Goal: Task Accomplishment & Management: Complete application form

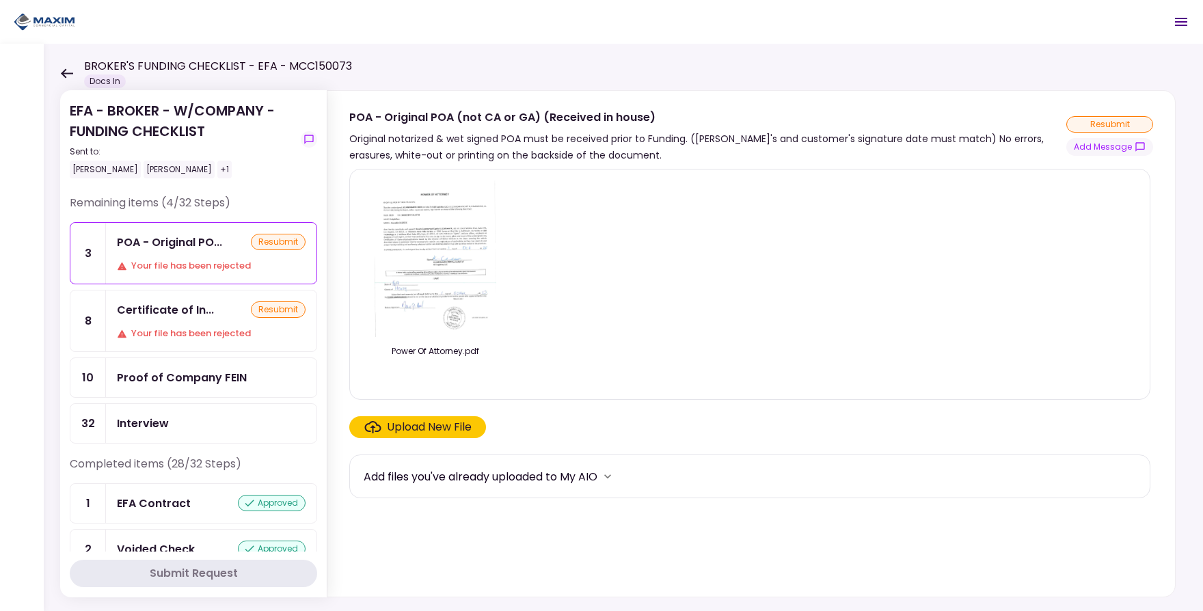
click at [174, 340] on div "Your file has been rejected" at bounding box center [211, 334] width 189 height 14
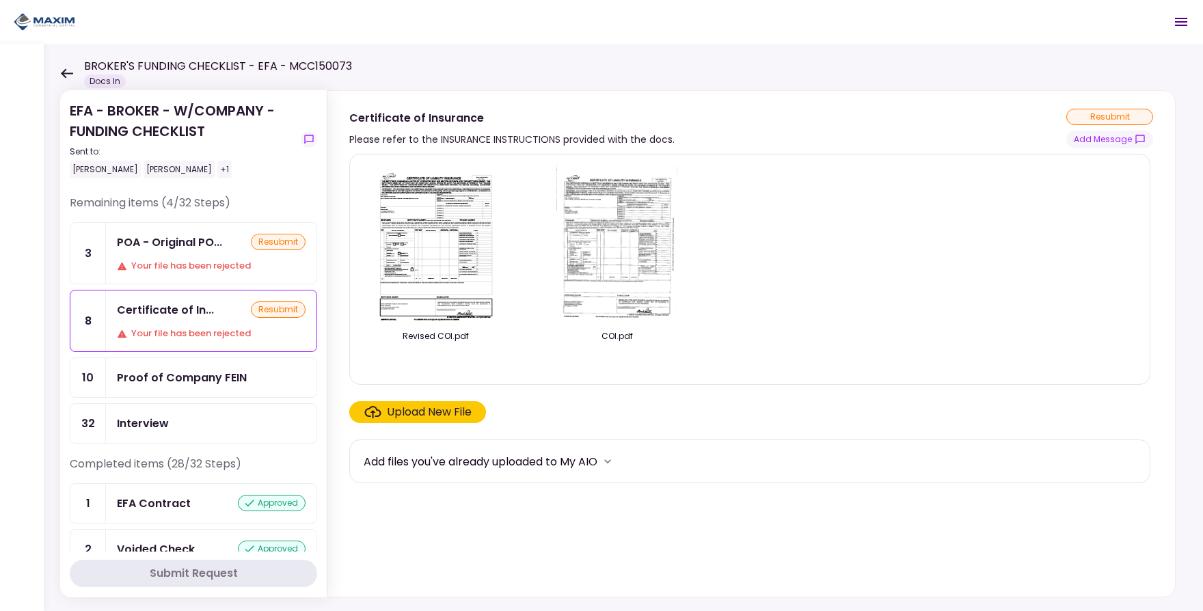
click at [398, 406] on div "Upload New File" at bounding box center [429, 412] width 85 height 16
click at [0, 0] on input "Upload New File" at bounding box center [0, 0] width 0 height 0
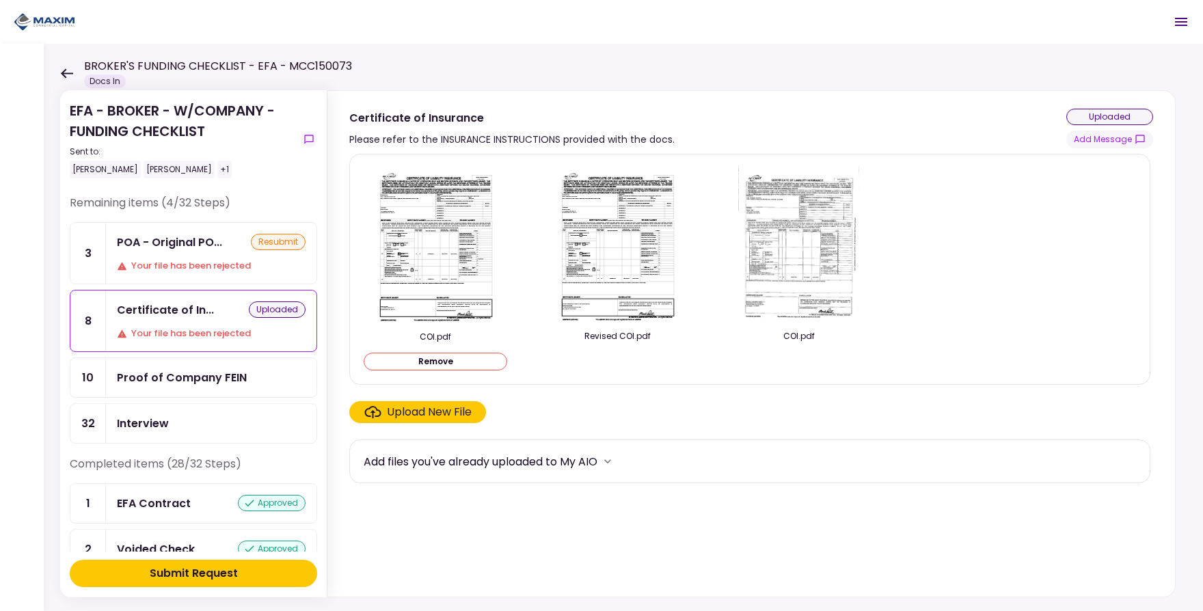
click at [209, 571] on div "Submit Request" at bounding box center [194, 573] width 88 height 16
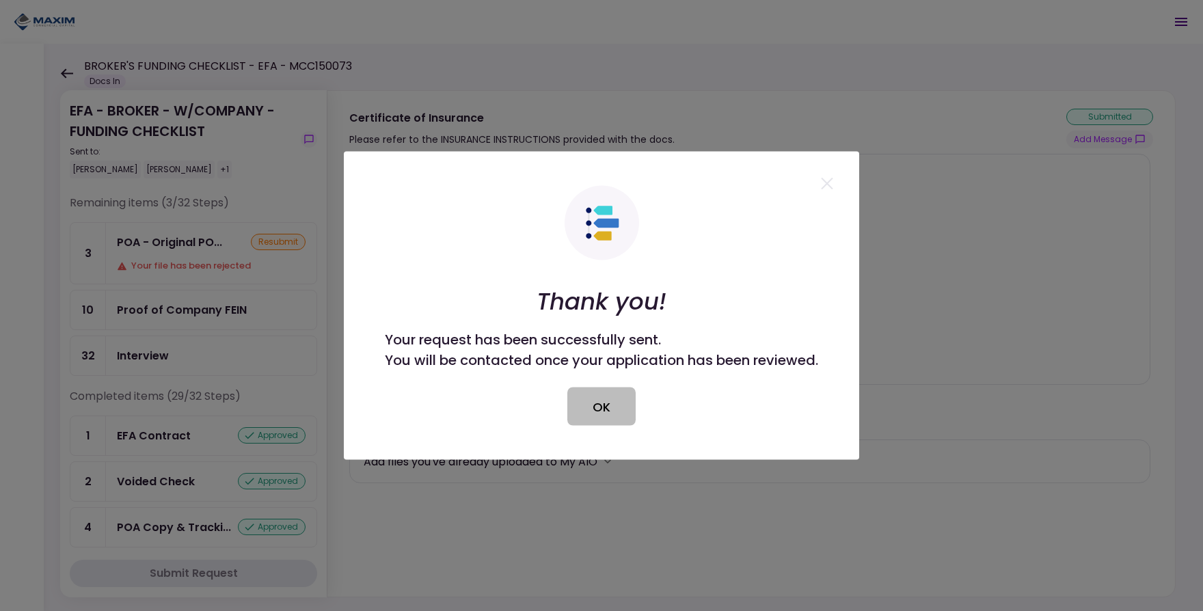
click at [594, 397] on button "OK" at bounding box center [601, 407] width 68 height 38
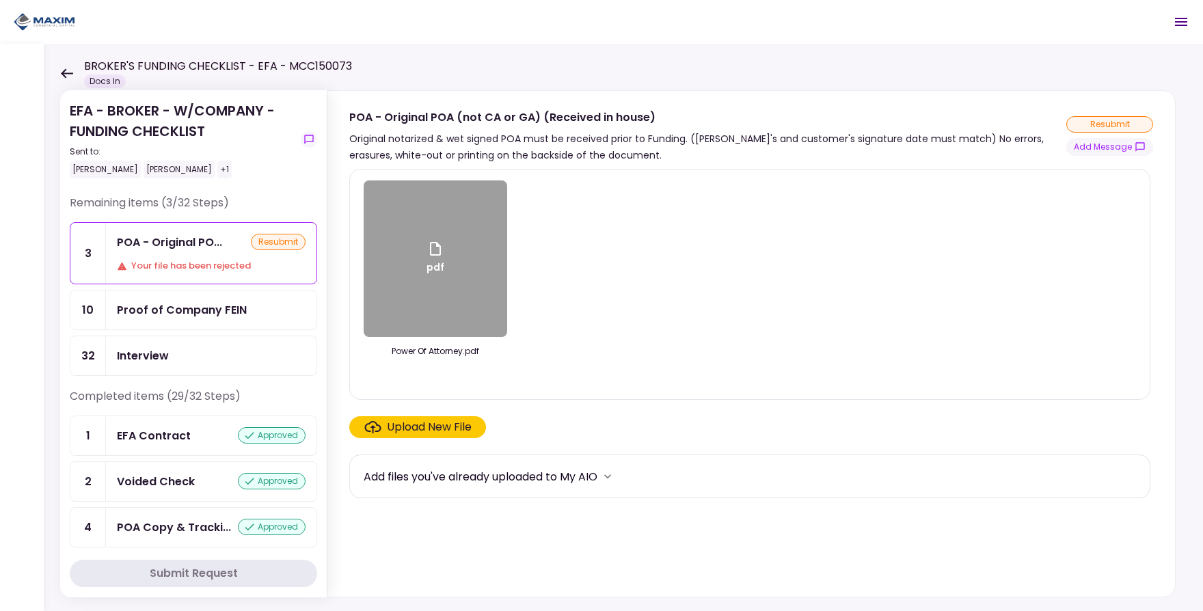
click at [202, 349] on div "Interview" at bounding box center [211, 355] width 189 height 17
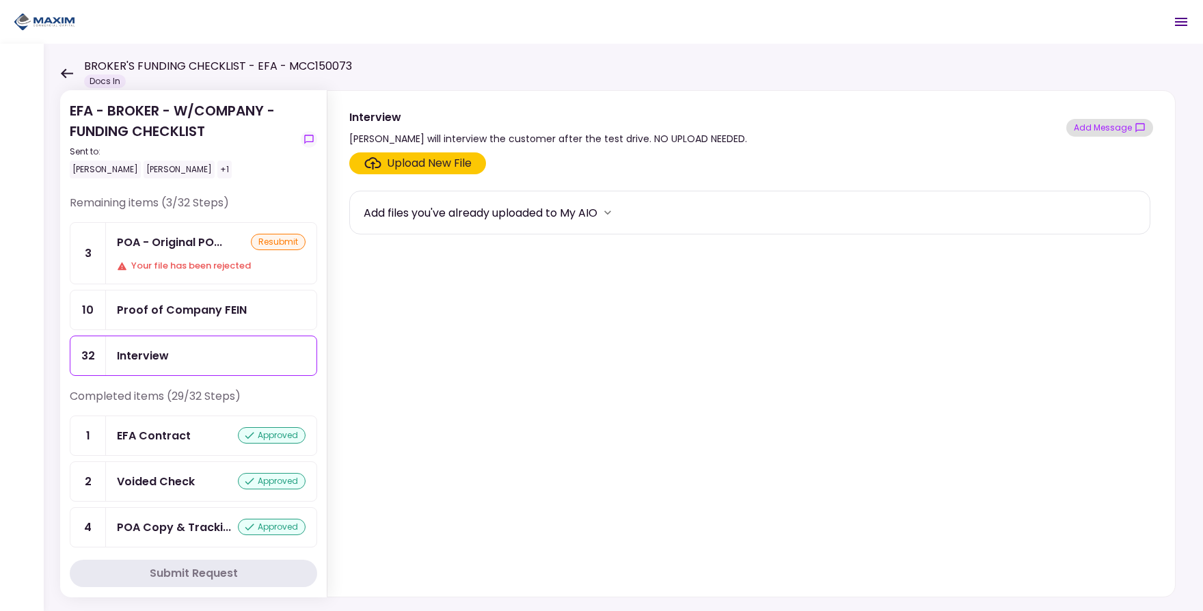
click at [1126, 132] on button "Add Message" at bounding box center [1109, 128] width 87 height 18
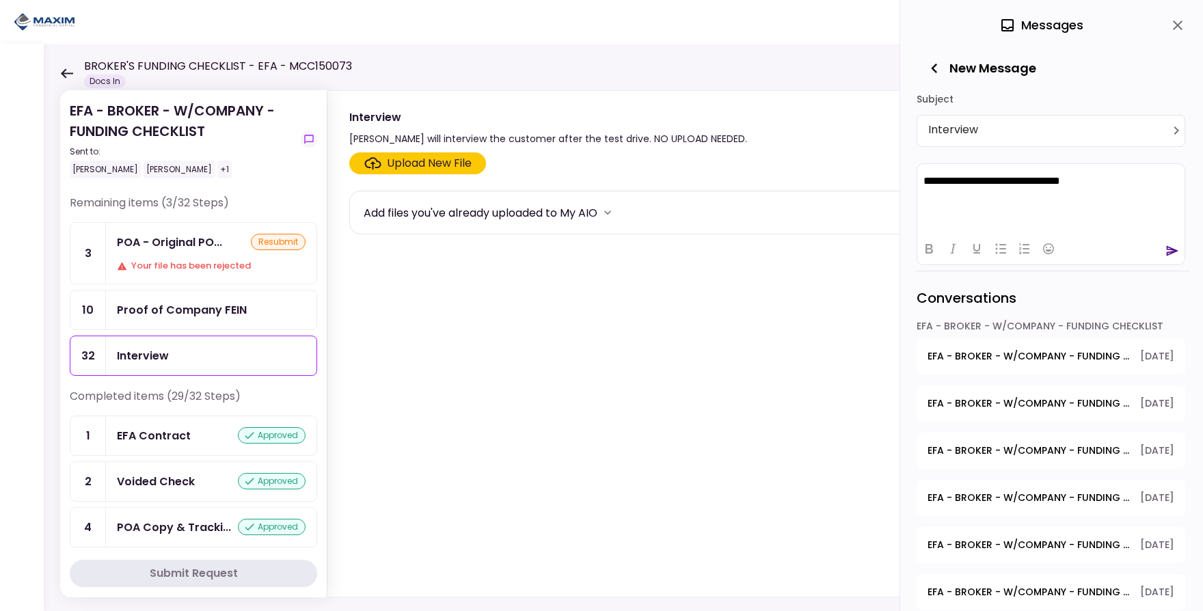
click at [1171, 253] on icon "send" at bounding box center [1173, 250] width 12 height 10
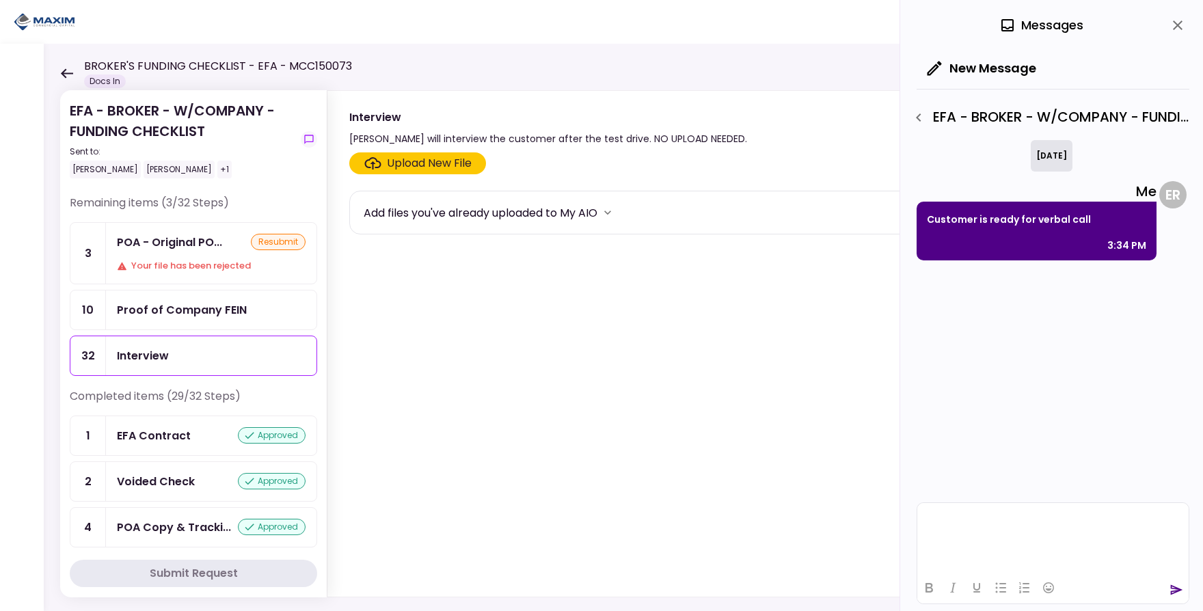
click at [1181, 28] on icon "close" at bounding box center [1178, 26] width 10 height 10
